Goal: Task Accomplishment & Management: Use online tool/utility

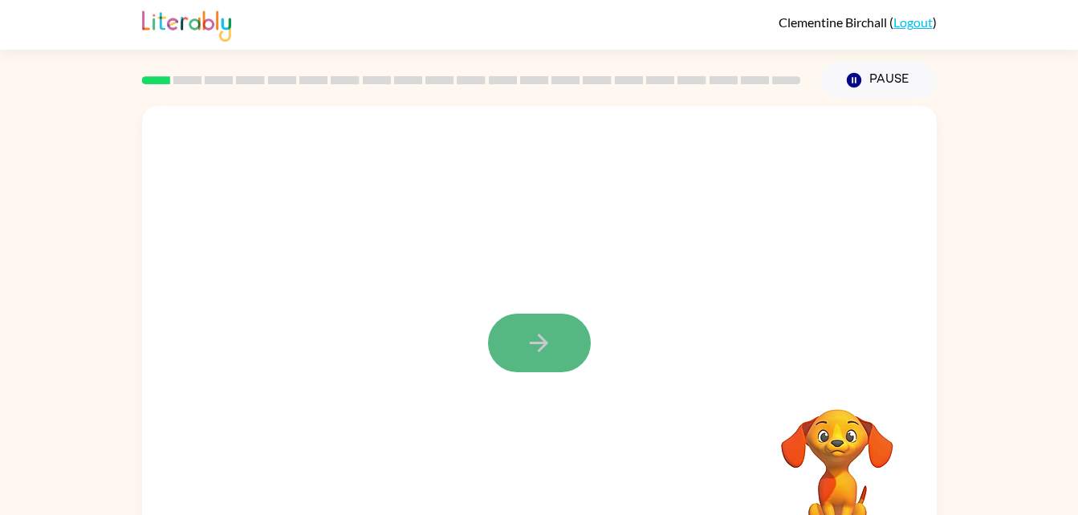
click at [555, 335] on button "button" at bounding box center [539, 343] width 103 height 59
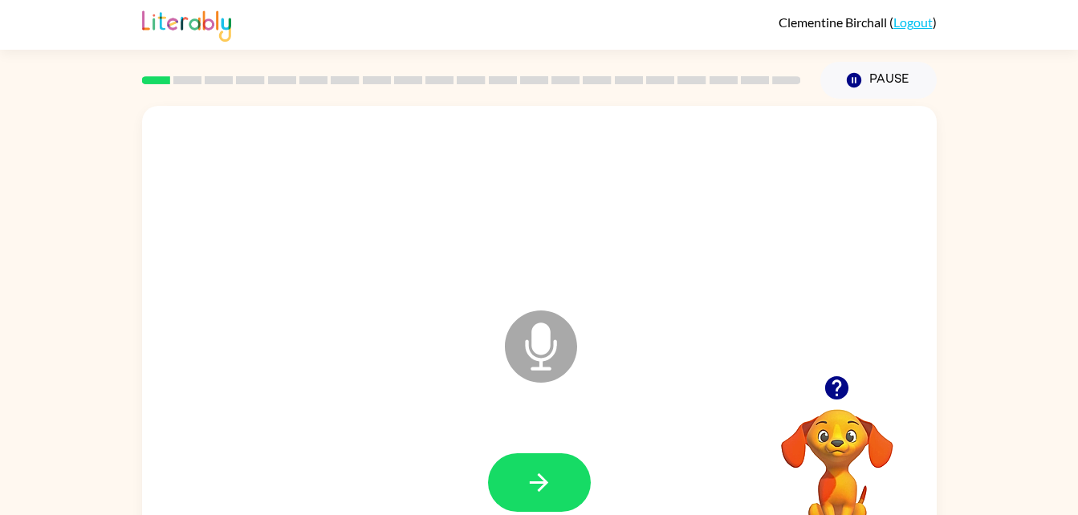
click at [555, 335] on icon at bounding box center [541, 347] width 72 height 72
click at [559, 468] on button "button" at bounding box center [539, 482] width 103 height 59
drag, startPoint x: 559, startPoint y: 468, endPoint x: 451, endPoint y: 424, distance: 117.0
click at [451, 424] on div at bounding box center [539, 483] width 762 height 132
click at [529, 364] on icon at bounding box center [541, 347] width 72 height 72
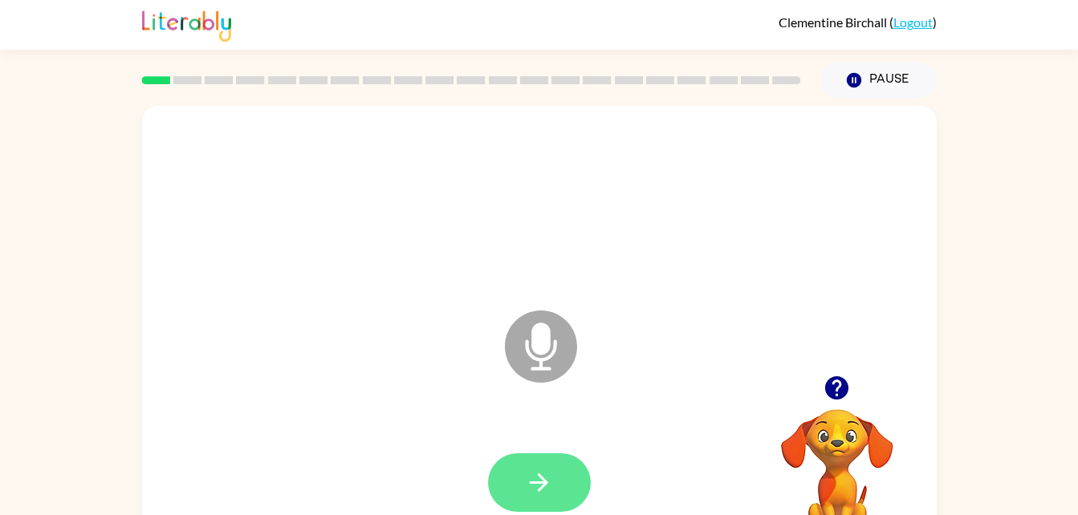
click at [537, 487] on icon "button" at bounding box center [539, 483] width 28 height 28
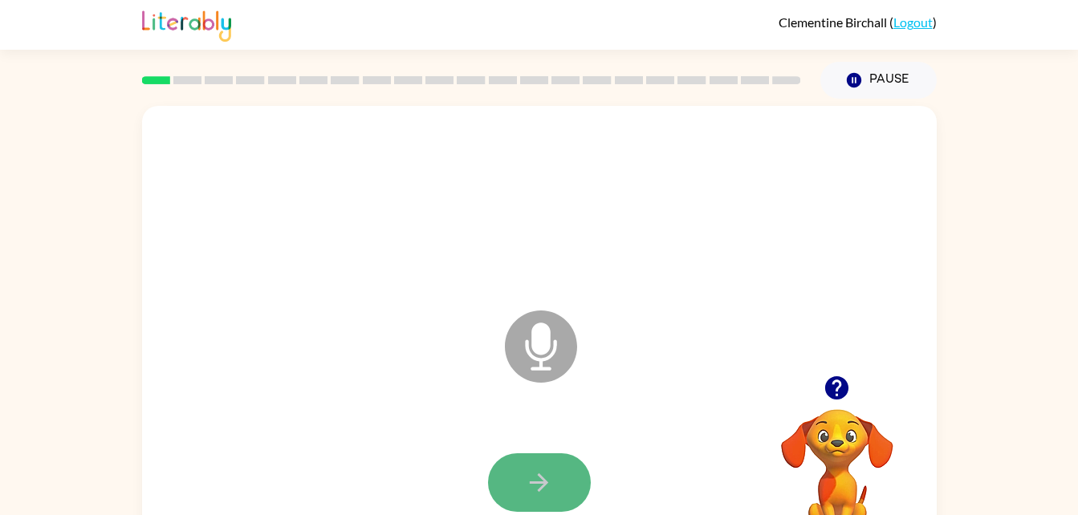
click at [497, 498] on button "button" at bounding box center [539, 482] width 103 height 59
click at [523, 500] on button "button" at bounding box center [539, 482] width 103 height 59
click at [539, 499] on button "button" at bounding box center [539, 482] width 103 height 59
click at [549, 494] on icon "button" at bounding box center [539, 483] width 28 height 28
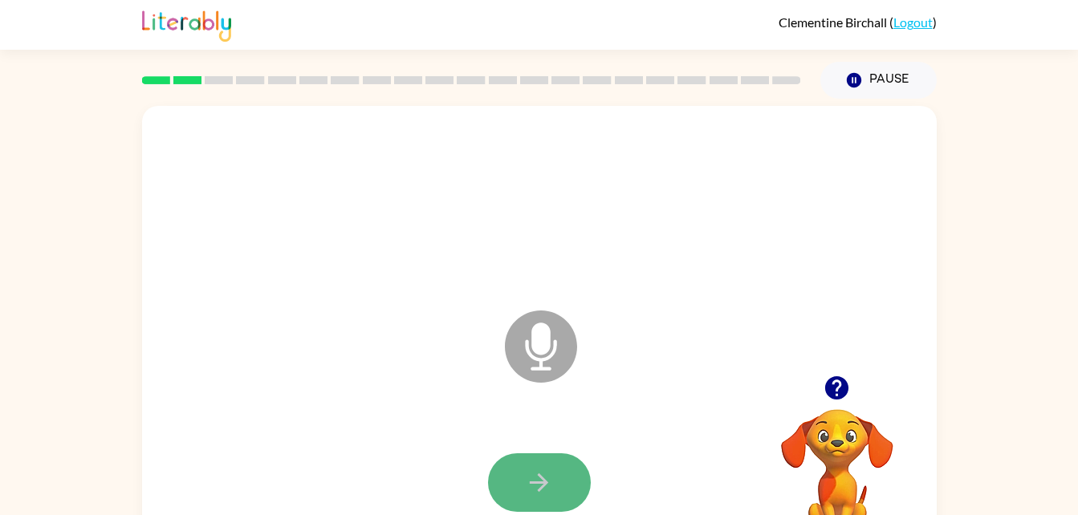
click at [567, 453] on button "button" at bounding box center [539, 482] width 103 height 59
click at [573, 469] on button "button" at bounding box center [539, 482] width 103 height 59
drag, startPoint x: 573, startPoint y: 469, endPoint x: 563, endPoint y: 481, distance: 16.0
click at [563, 481] on button "button" at bounding box center [539, 482] width 103 height 59
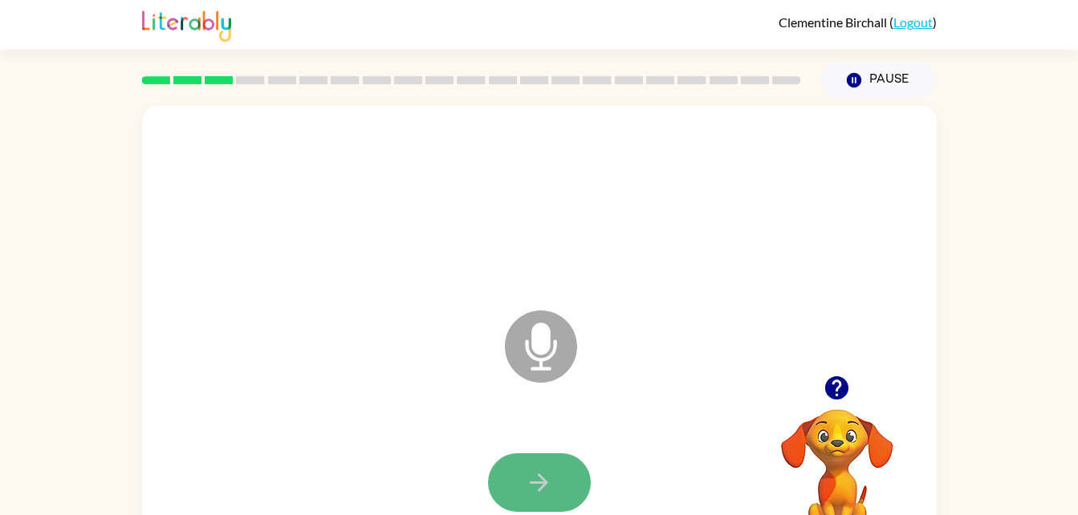
click at [562, 484] on button "button" at bounding box center [539, 482] width 103 height 59
click at [563, 485] on button "button" at bounding box center [539, 482] width 103 height 59
click at [577, 501] on button "button" at bounding box center [539, 482] width 103 height 59
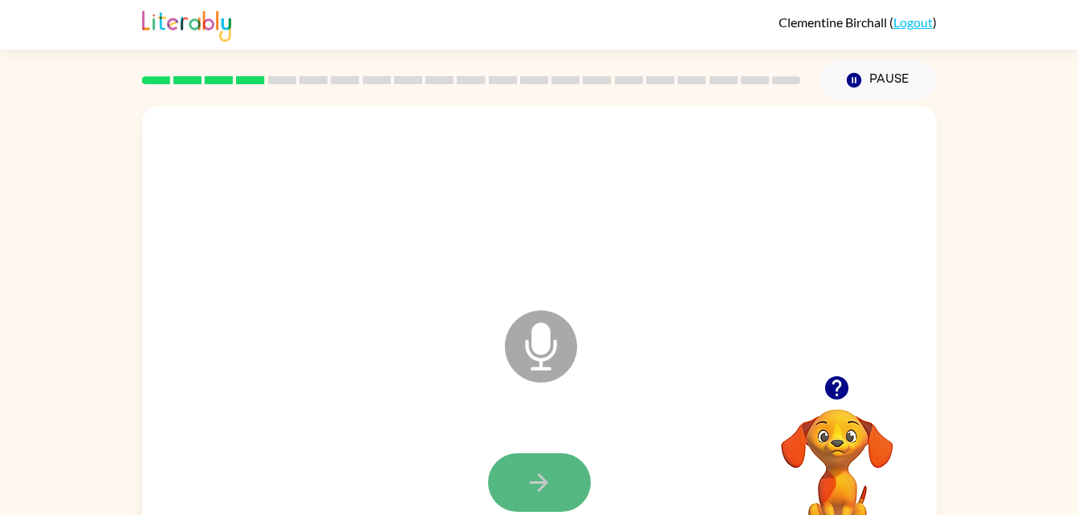
click at [566, 486] on button "button" at bounding box center [539, 482] width 103 height 59
click at [543, 510] on button "button" at bounding box center [539, 482] width 103 height 59
click at [546, 498] on button "button" at bounding box center [539, 482] width 103 height 59
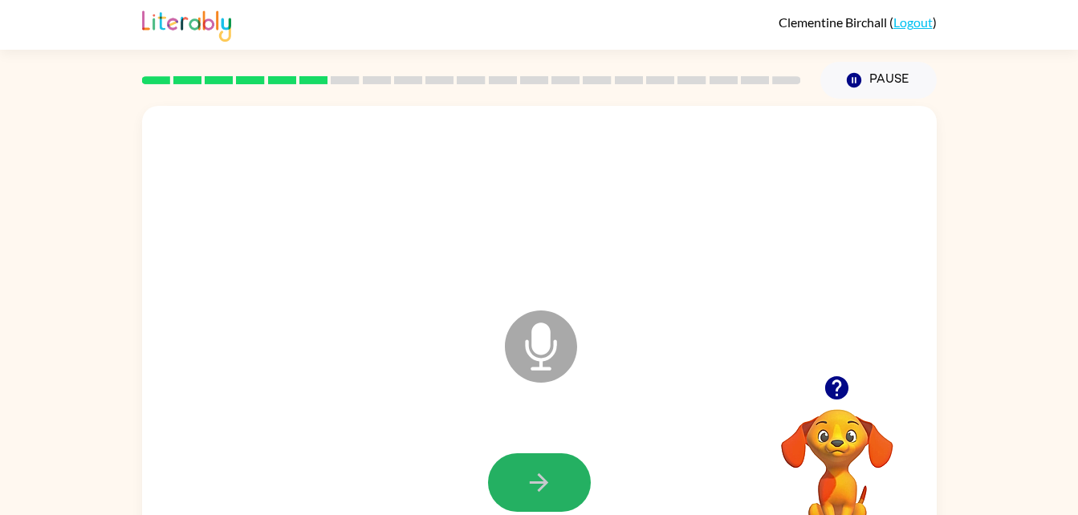
click at [546, 498] on button "button" at bounding box center [539, 482] width 103 height 59
click at [522, 466] on button "button" at bounding box center [539, 482] width 103 height 59
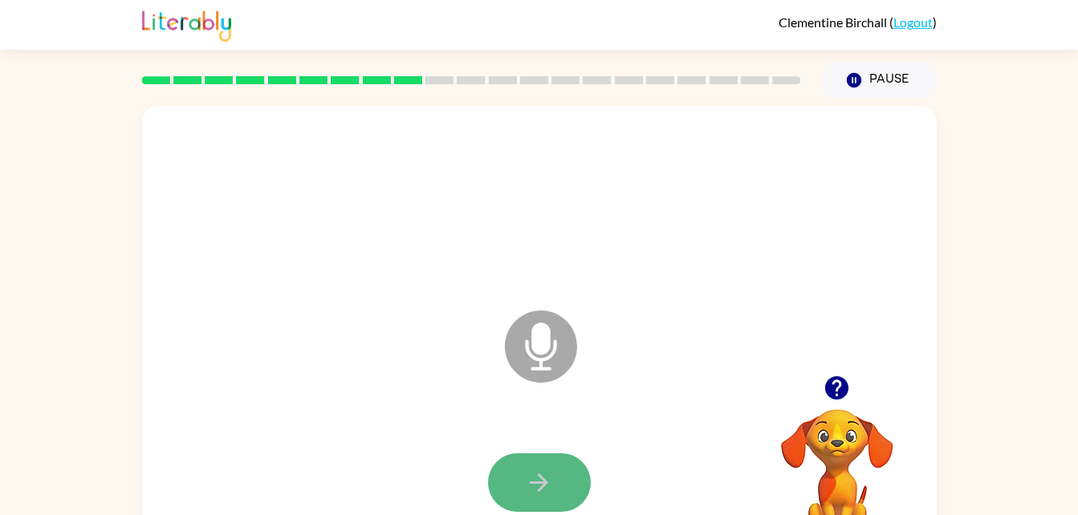
drag, startPoint x: 522, startPoint y: 466, endPoint x: 523, endPoint y: 490, distance: 23.3
click at [523, 490] on button "button" at bounding box center [539, 482] width 103 height 59
click at [522, 492] on button "button" at bounding box center [539, 482] width 103 height 59
click at [867, 435] on video "Your browser must support playing .mp4 files to use Literably. Please try using…" at bounding box center [837, 464] width 160 height 160
click at [550, 492] on icon "button" at bounding box center [539, 483] width 28 height 28
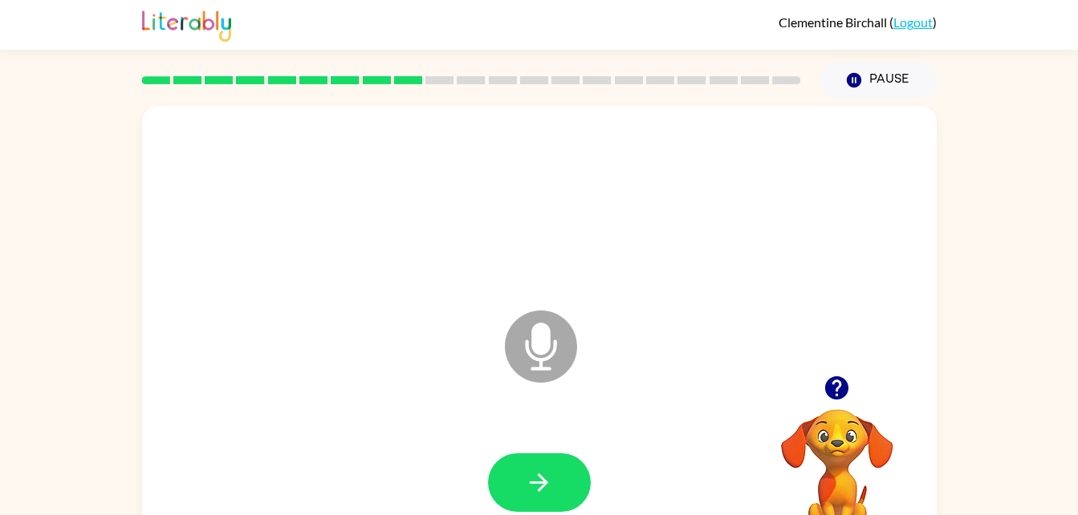
click at [550, 492] on icon "button" at bounding box center [539, 483] width 28 height 28
drag, startPoint x: 550, startPoint y: 492, endPoint x: 508, endPoint y: 464, distance: 50.3
click at [508, 464] on button "button" at bounding box center [539, 482] width 103 height 59
click at [513, 471] on button "button" at bounding box center [539, 482] width 103 height 59
click at [565, 494] on button "button" at bounding box center [539, 482] width 103 height 59
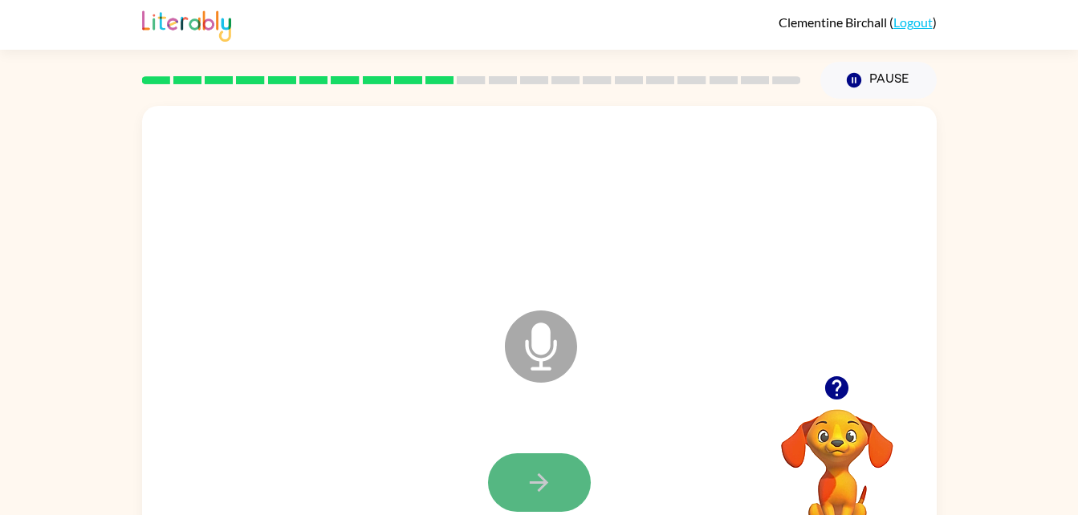
click at [561, 496] on button "button" at bounding box center [539, 482] width 103 height 59
click at [542, 463] on button "button" at bounding box center [539, 482] width 103 height 59
click at [542, 491] on icon "button" at bounding box center [539, 483] width 28 height 28
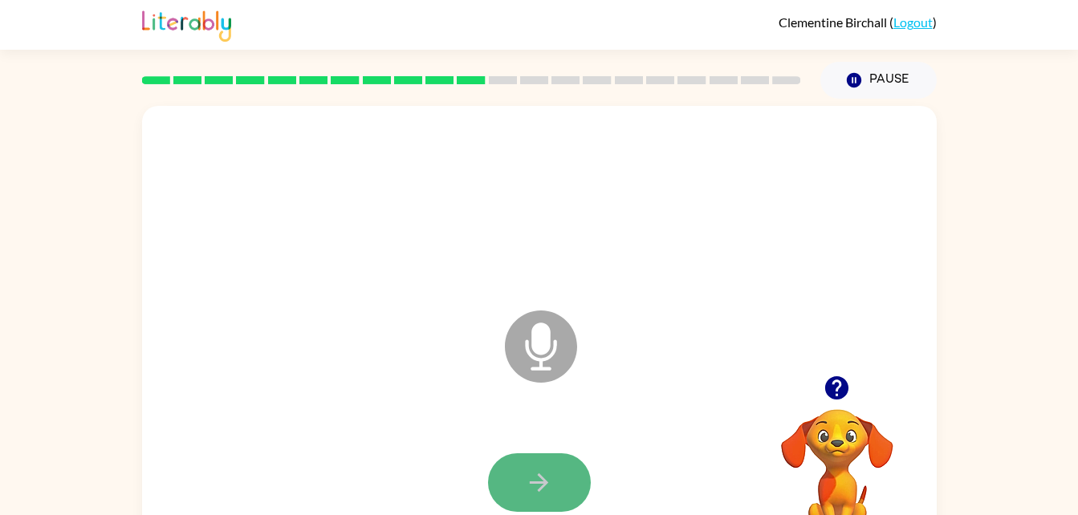
click at [531, 490] on icon "button" at bounding box center [539, 483] width 28 height 28
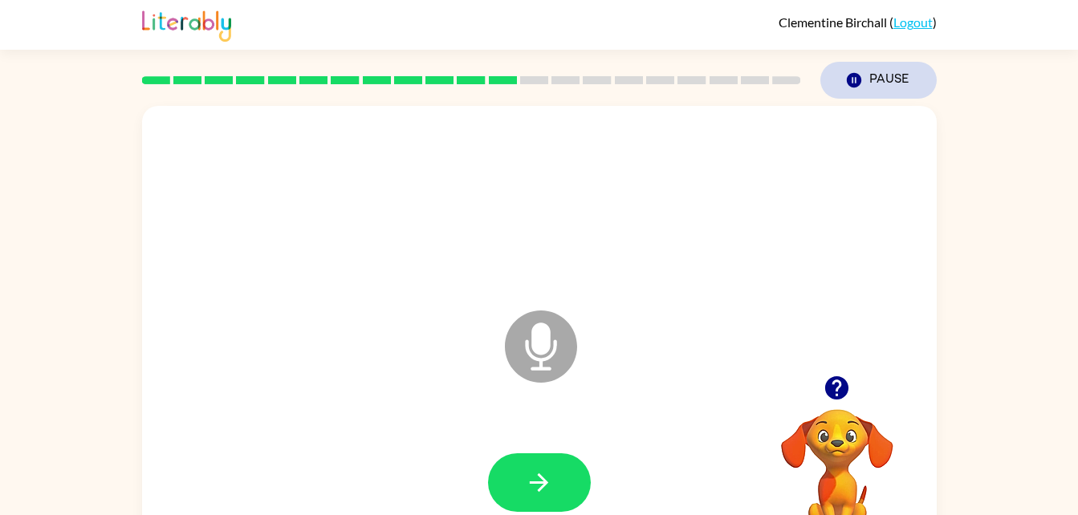
click at [890, 67] on button "Pause Pause" at bounding box center [878, 80] width 116 height 37
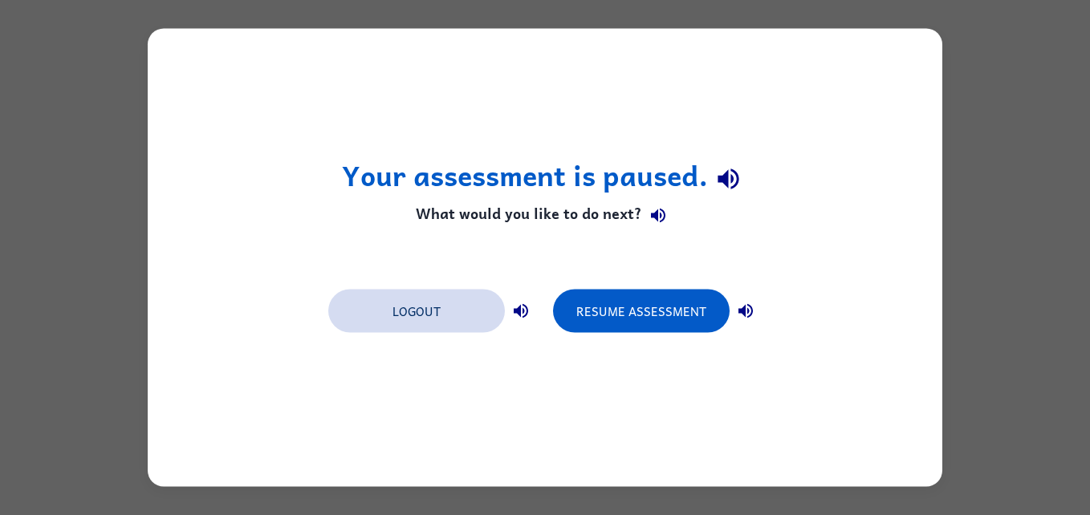
click at [368, 304] on button "Logout" at bounding box center [416, 311] width 177 height 43
